Goal: Task Accomplishment & Management: Use online tool/utility

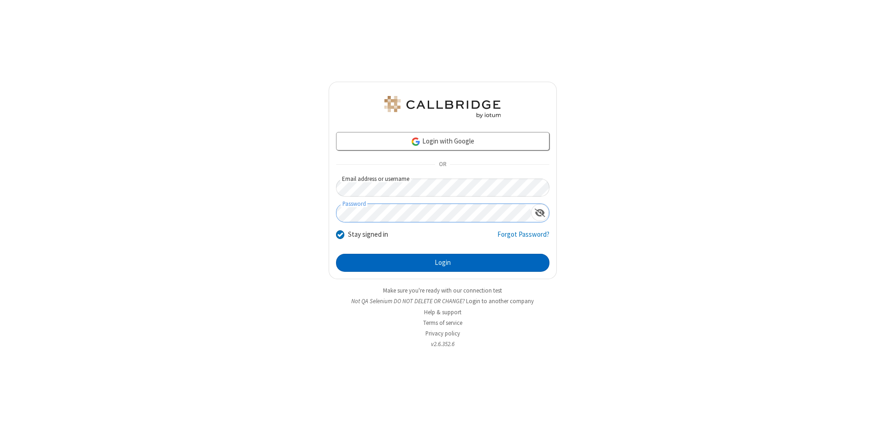
click at [443, 263] on button "Login" at bounding box center [442, 263] width 213 height 18
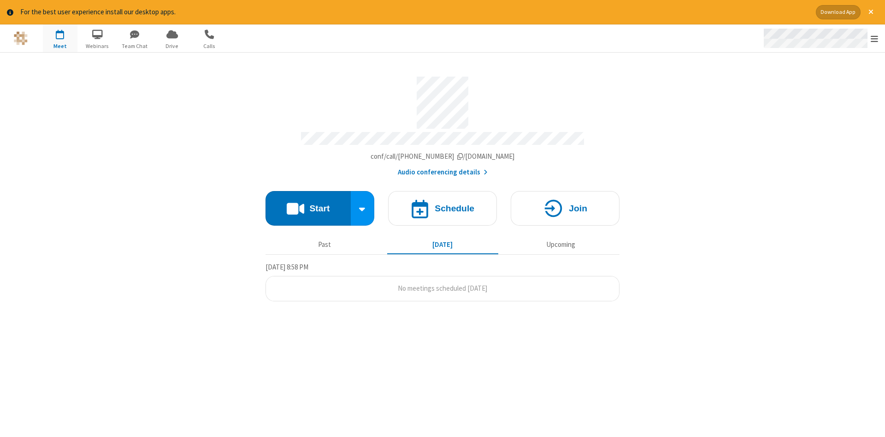
click at [874, 39] on span "Open menu" at bounding box center [874, 38] width 7 height 9
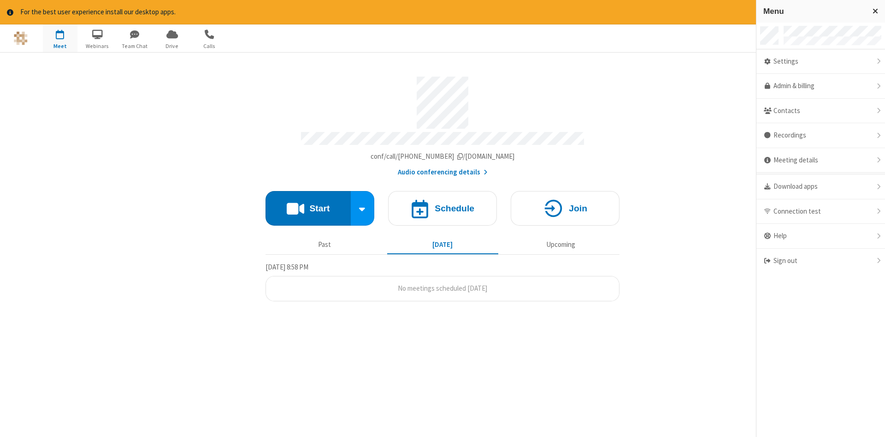
click at [60, 38] on span "button" at bounding box center [60, 34] width 35 height 16
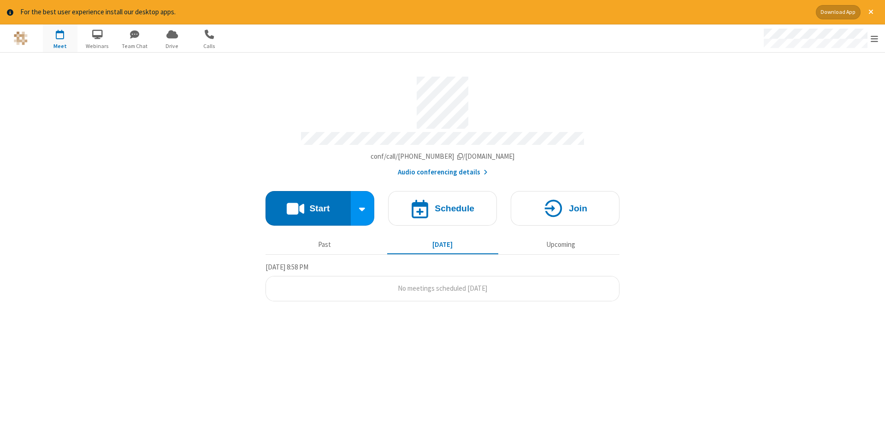
click at [60, 38] on span "button" at bounding box center [60, 34] width 35 height 16
click at [443, 205] on h4 "Schedule" at bounding box center [455, 208] width 40 height 9
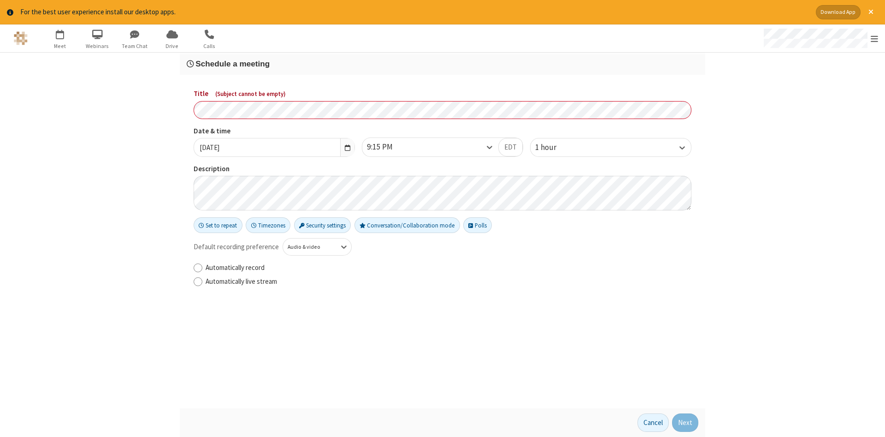
click at [443, 63] on h3 "Schedule a meeting" at bounding box center [443, 63] width 512 height 9
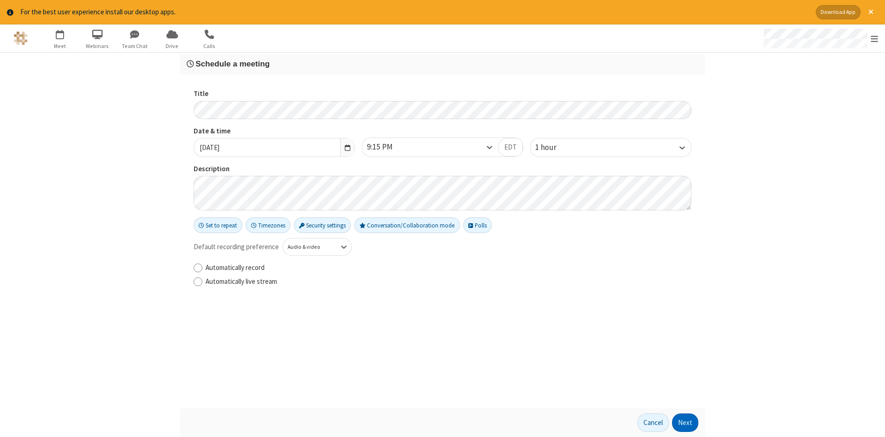
click at [685, 422] on button "Next" at bounding box center [685, 422] width 26 height 18
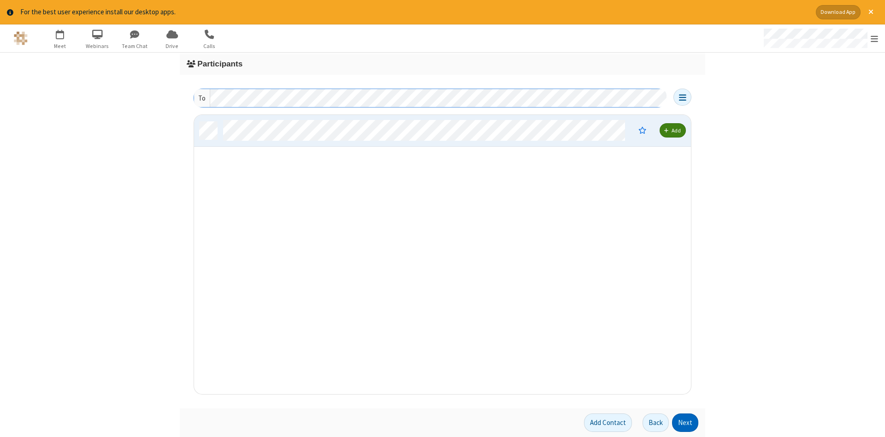
click at [685, 422] on button "Next" at bounding box center [685, 422] width 26 height 18
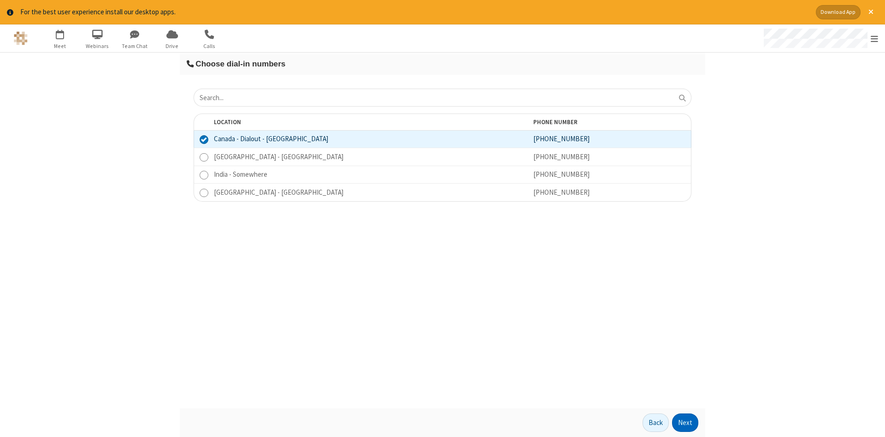
click at [685, 422] on button "Next" at bounding box center [685, 422] width 26 height 18
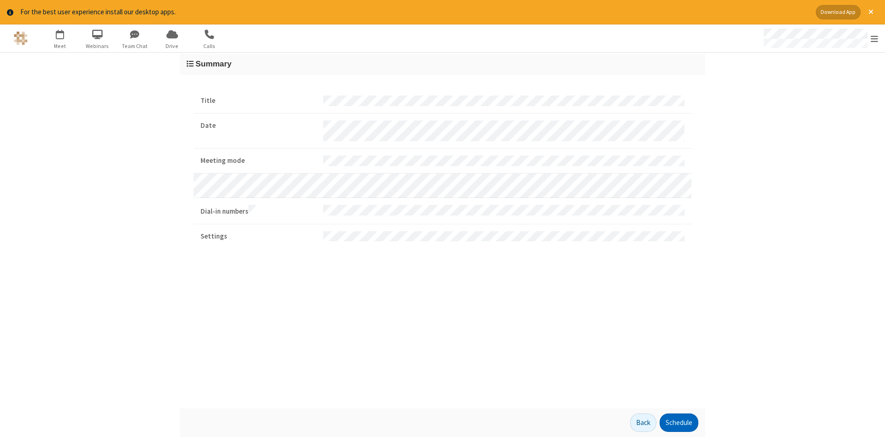
click at [679, 422] on button "Schedule" at bounding box center [679, 422] width 39 height 18
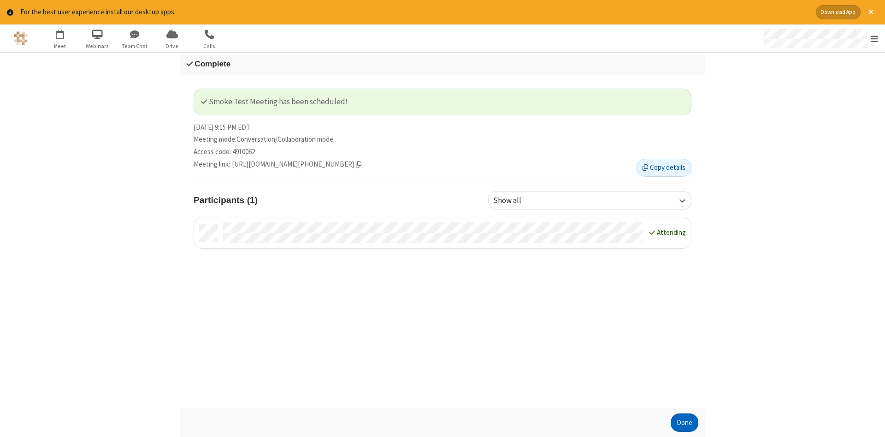
click at [685, 422] on button "Done" at bounding box center [685, 422] width 28 height 18
